Goal: Ask a question

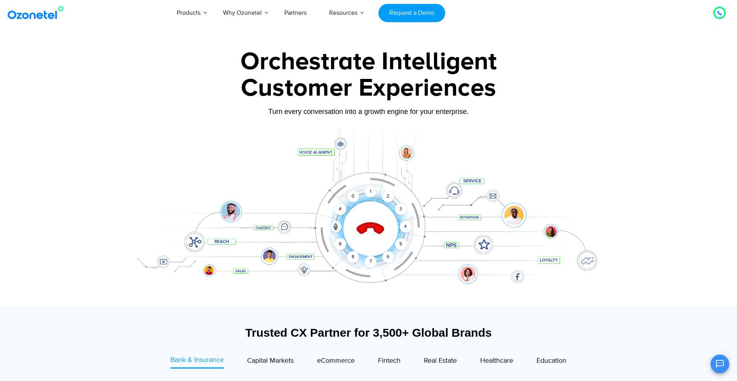
click at [371, 227] on icon at bounding box center [370, 228] width 27 height 27
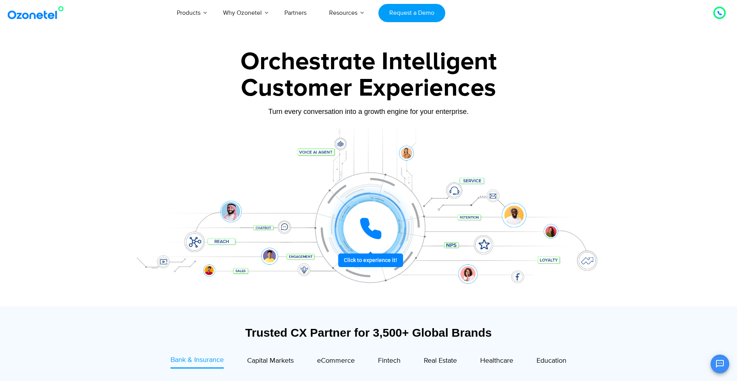
click at [369, 233] on icon at bounding box center [370, 228] width 19 height 19
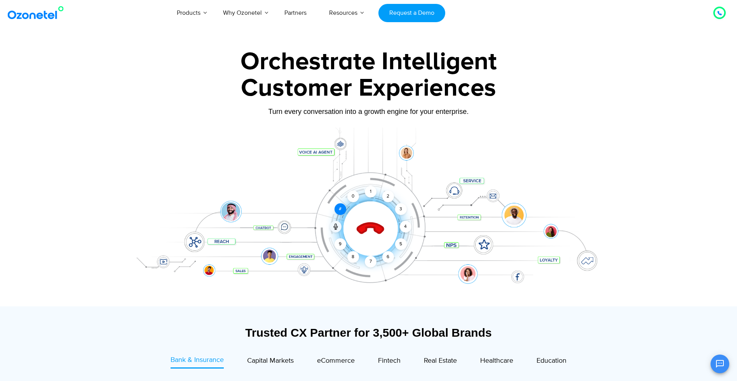
click at [345, 209] on div "#" at bounding box center [340, 209] width 12 height 12
click at [355, 198] on div "0" at bounding box center [353, 196] width 12 height 12
click at [365, 190] on div "1" at bounding box center [371, 192] width 12 height 12
click at [368, 224] on icon at bounding box center [370, 228] width 27 height 27
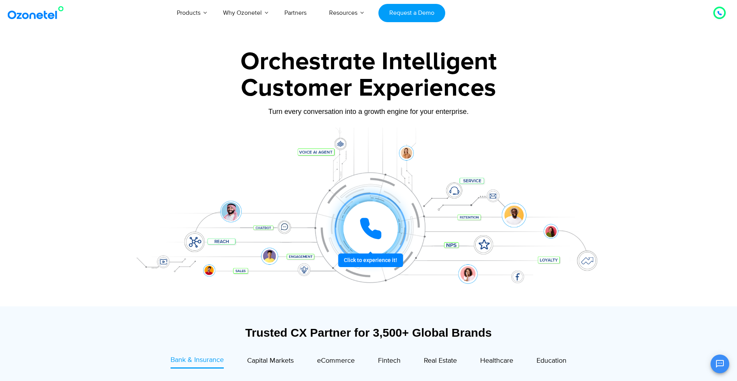
click at [369, 241] on div at bounding box center [370, 228] width 54 height 54
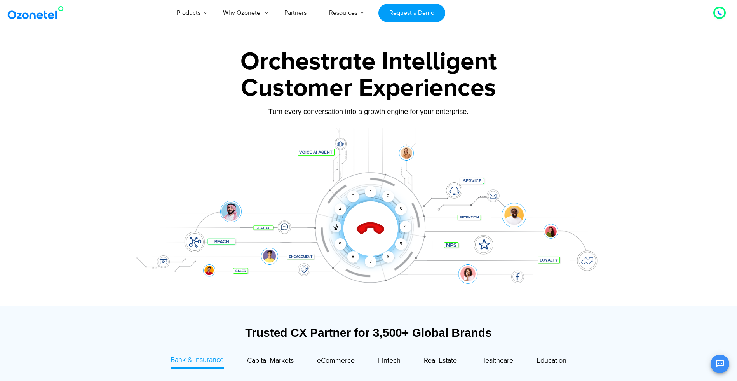
click at [375, 226] on icon at bounding box center [370, 228] width 27 height 27
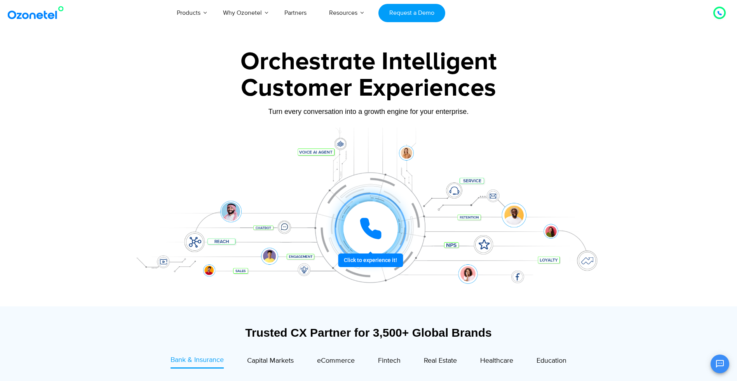
click at [371, 257] on div at bounding box center [369, 228] width 57 height 57
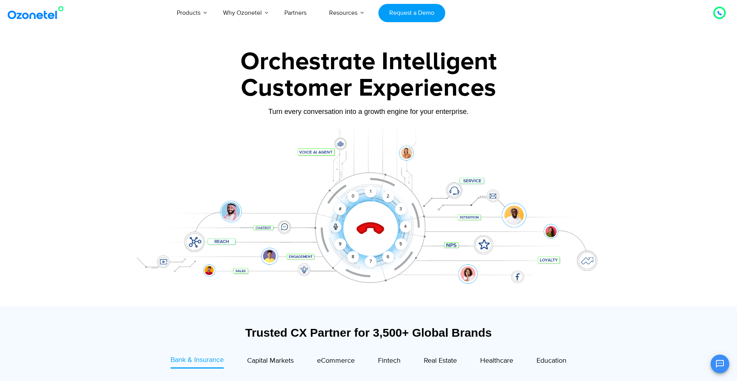
click at [377, 230] on icon at bounding box center [370, 228] width 27 height 27
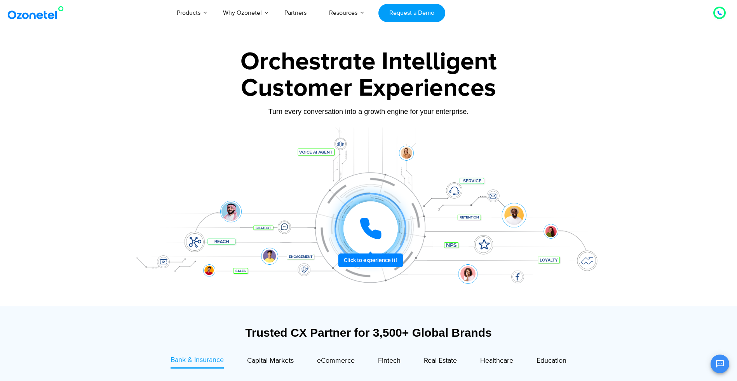
click at [367, 240] on div at bounding box center [370, 228] width 54 height 54
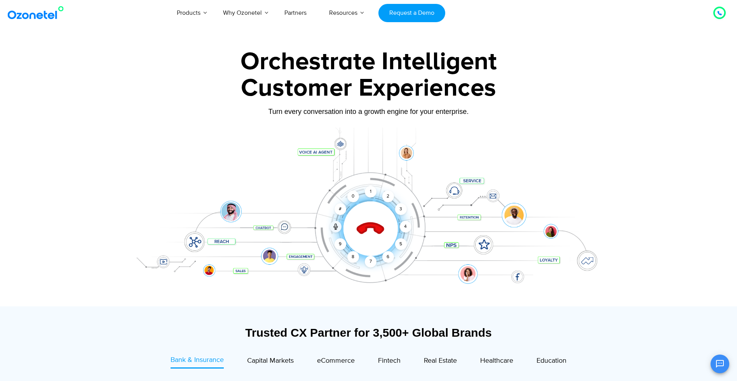
click at [470, 218] on div "Click to end call Call connected 1 2 3 4 5 6 7 8 9 # 0" at bounding box center [371, 212] width 482 height 31
drag, startPoint x: 486, startPoint y: 246, endPoint x: 522, endPoint y: 221, distance: 43.3
click at [487, 245] on div "Click to end call Call connected 1 2 3 4 5 6 7 8 9 # 0" at bounding box center [368, 213] width 485 height 132
click at [512, 212] on div "Click to end call Call connected 1 2 3 4 5 6 7 8 9 # 0" at bounding box center [371, 212] width 482 height 31
click at [550, 256] on div "Click to end call Call connected 1 2 3 4 5 6 7 8 9 # 0" at bounding box center [368, 213] width 485 height 132
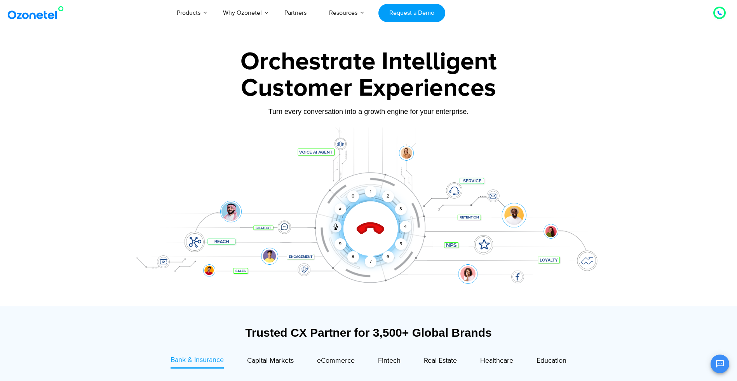
click at [583, 251] on div "Click to end call Call connected 1 2 3 4 5 6 7 8 9 # 0" at bounding box center [368, 213] width 485 height 132
click at [479, 179] on div "Click to end call Call connected 1 2 3 4 5 6 7 8 9 # 0" at bounding box center [368, 213] width 485 height 132
click at [369, 224] on icon at bounding box center [370, 228] width 27 height 27
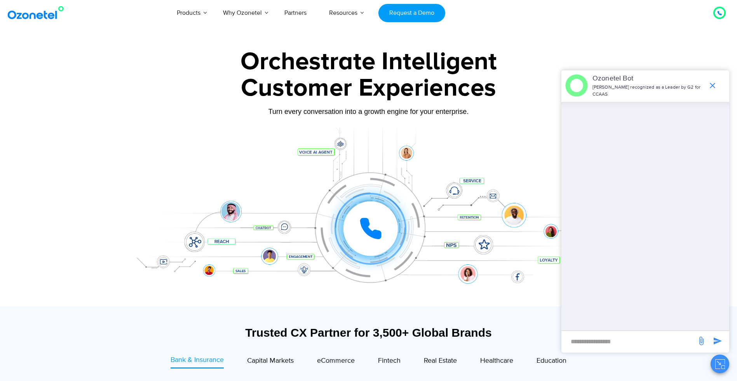
click at [301, 155] on div "Click to experience it! Call ended 1 2 3 4 5 6 7 8 9 # 0" at bounding box center [368, 213] width 485 height 132
click at [307, 152] on div "Click to experience it! Call ended 1 2 3 4 5 6 7 8 9 # 0" at bounding box center [368, 213] width 485 height 132
click at [595, 339] on input "new-msg-input" at bounding box center [628, 340] width 127 height 13
type input "******"
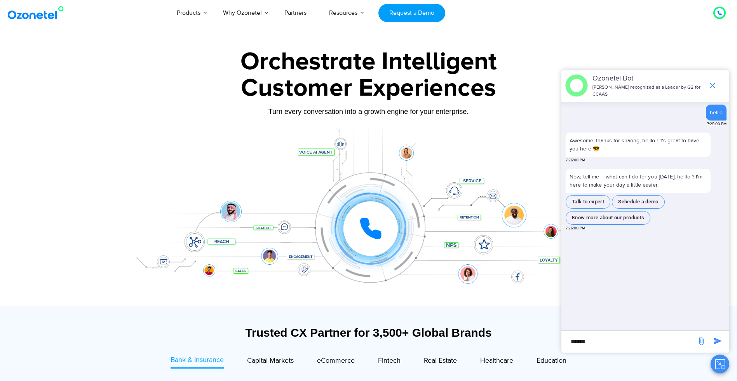
click at [614, 338] on input "******" at bounding box center [628, 340] width 127 height 13
type input "**********"
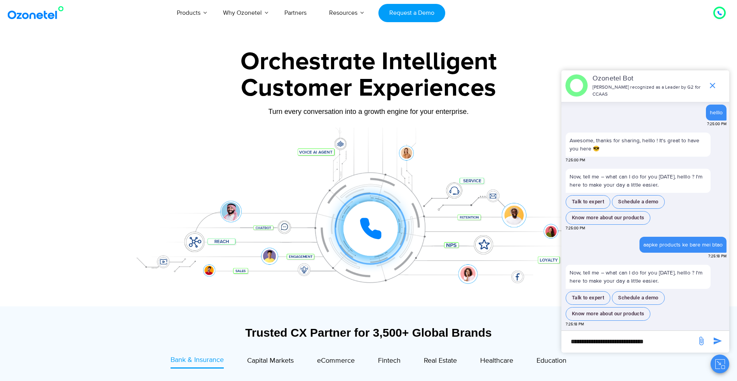
click at [673, 241] on div "aapke products ke bare mei btao" at bounding box center [682, 244] width 79 height 8
click at [676, 246] on div "aapke products ke bare mei btao" at bounding box center [682, 245] width 87 height 16
